Goal: Transaction & Acquisition: Purchase product/service

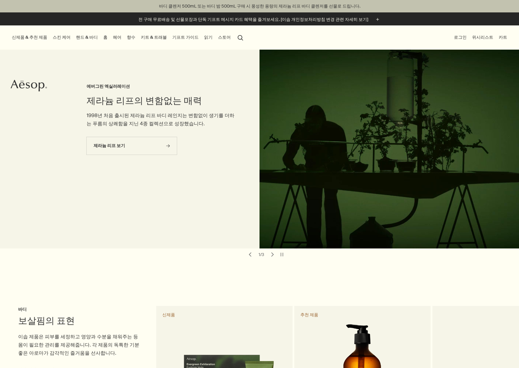
click at [112, 37] on link "헤어" at bounding box center [117, 37] width 11 height 8
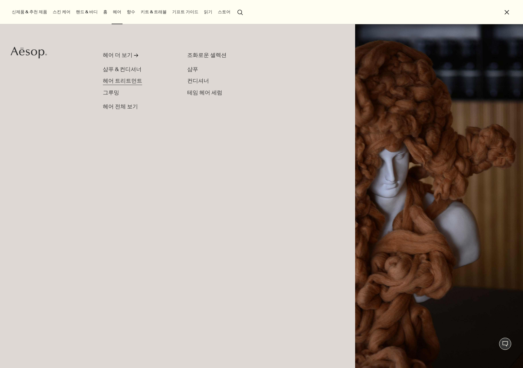
click at [126, 77] on span "헤어 트리트먼트" at bounding box center [122, 80] width 39 height 7
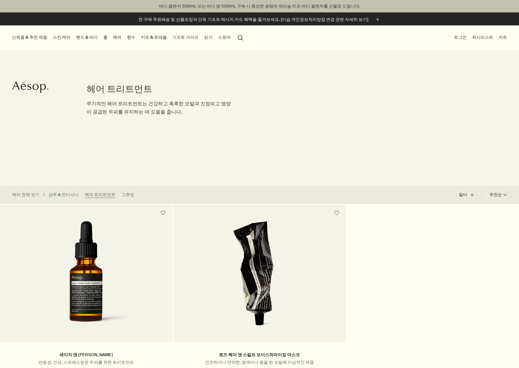
click at [130, 104] on p "주기적인 헤어 트리트먼트는 건강하고 촉촉한 모발과 진정되고 영양이 공급된 두피를 유지하는 데 도움을 줍니다." at bounding box center [161, 108] width 149 height 16
click at [112, 36] on link "헤어" at bounding box center [117, 37] width 11 height 8
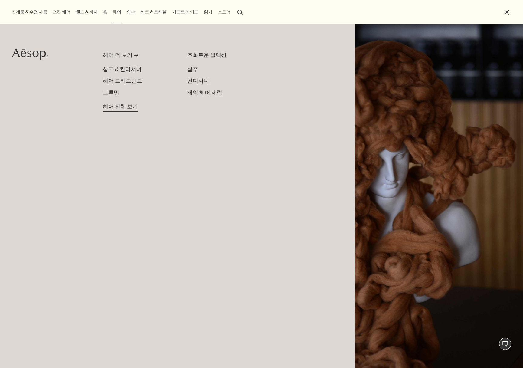
click at [122, 103] on span "헤어 전체 보기" at bounding box center [120, 107] width 35 height 8
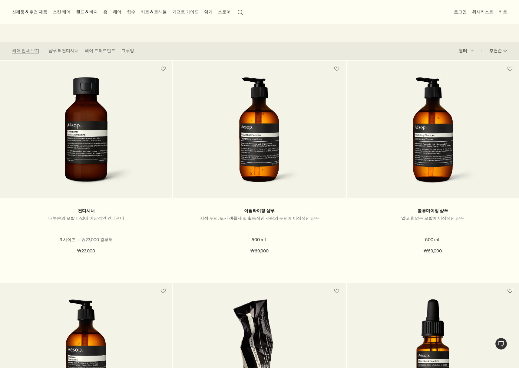
scroll to position [144, 0]
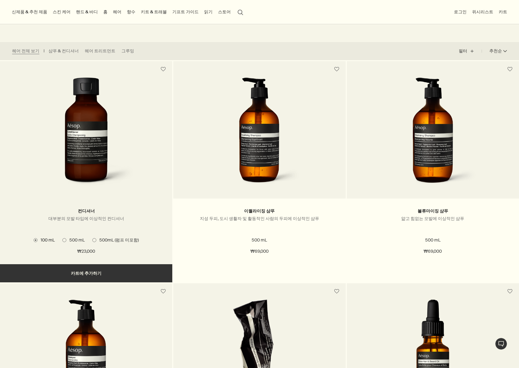
click at [74, 238] on span "500 mL" at bounding box center [75, 239] width 18 height 5
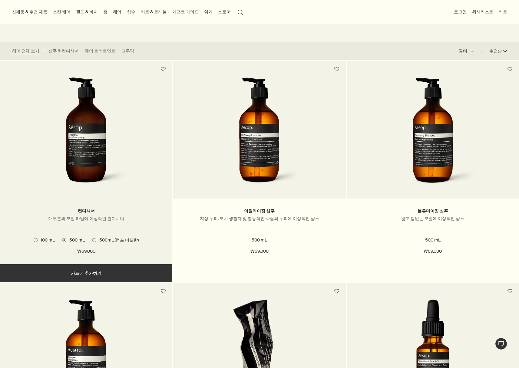
click at [109, 240] on span "500mL (펌프 미포함)" at bounding box center [117, 240] width 42 height 6
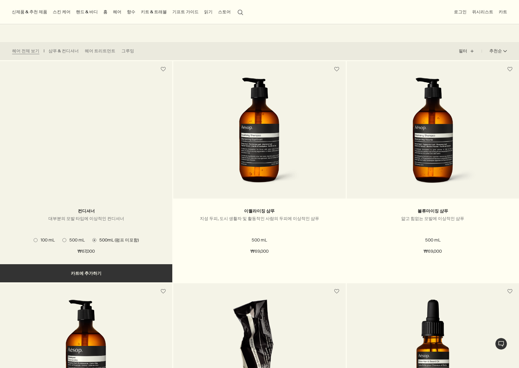
click at [72, 239] on span "500 mL" at bounding box center [75, 239] width 18 height 5
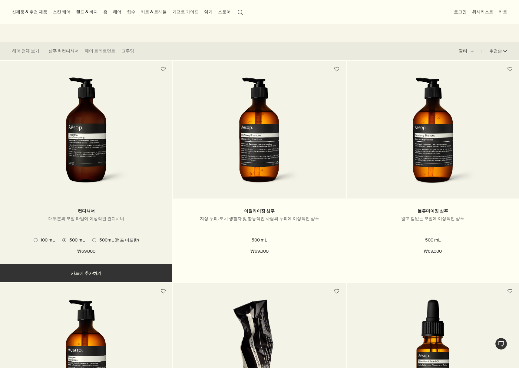
click at [101, 160] on img at bounding box center [86, 133] width 91 height 112
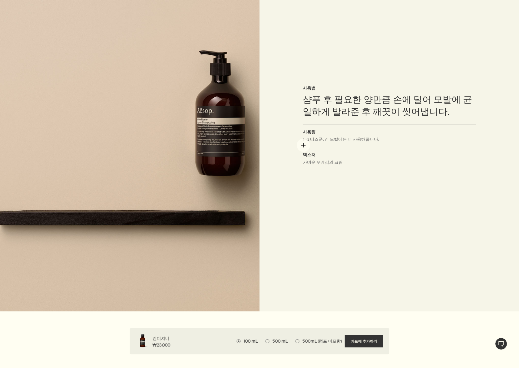
scroll to position [484, 0]
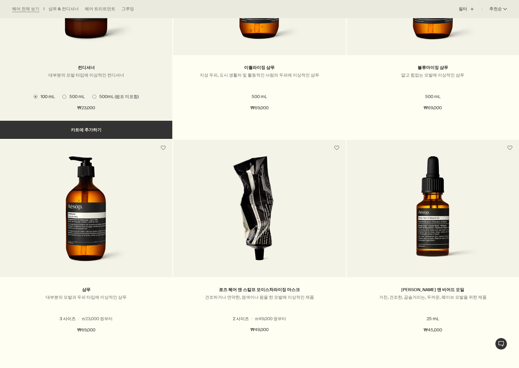
scroll to position [331, 0]
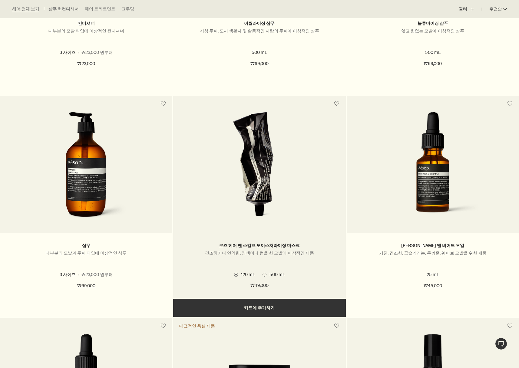
click at [275, 274] on span "500 mL" at bounding box center [275, 274] width 18 height 5
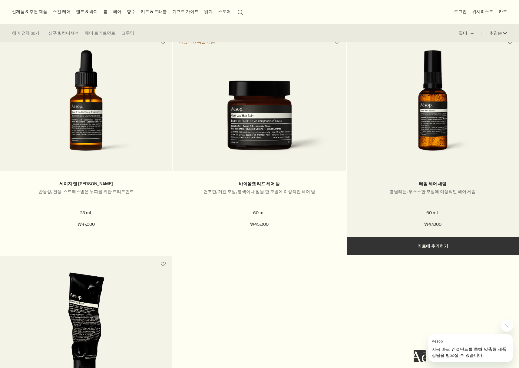
scroll to position [605, 0]
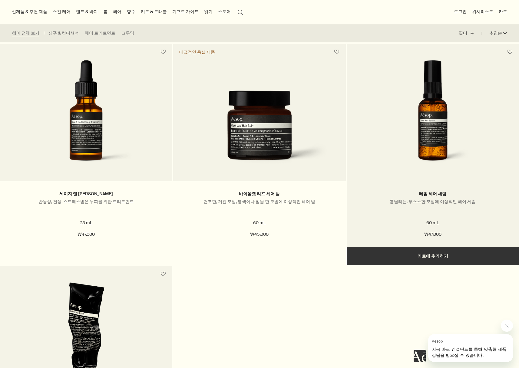
click at [444, 147] on img at bounding box center [432, 116] width 115 height 112
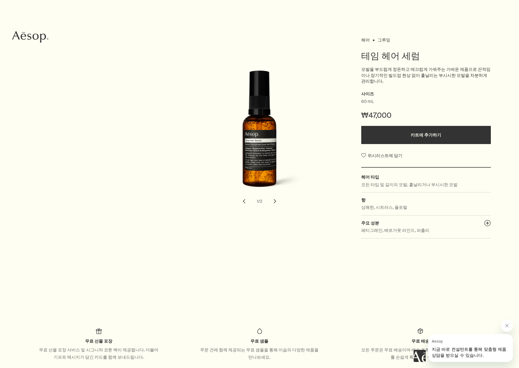
scroll to position [2, 0]
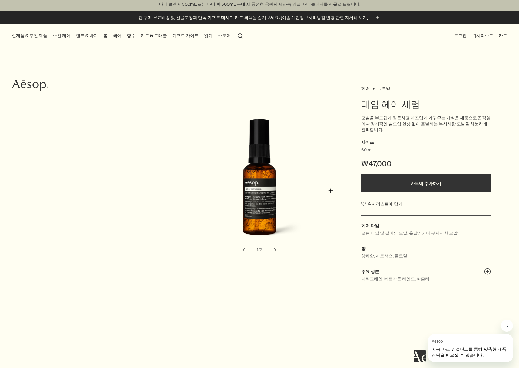
click at [331, 191] on div "테임 헤어 세럼" at bounding box center [261, 184] width 173 height 130
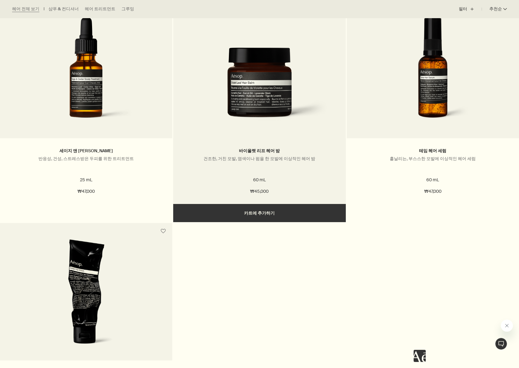
scroll to position [681, 0]
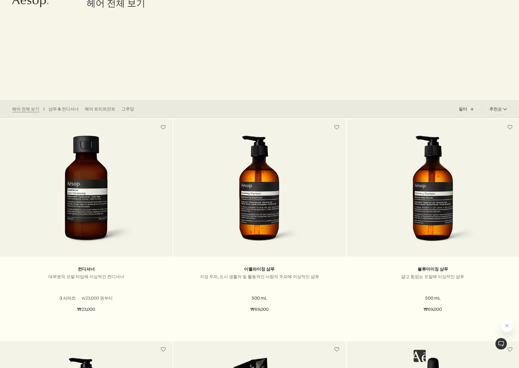
scroll to position [91, 0]
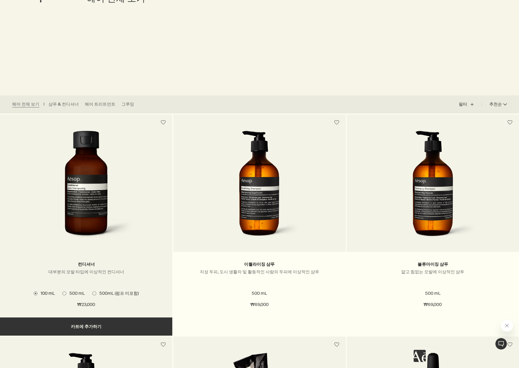
click at [72, 292] on span "500 mL" at bounding box center [75, 293] width 18 height 5
